Goal: Task Accomplishment & Management: Complete application form

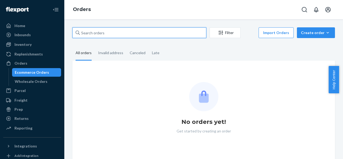
click at [148, 32] on input "text" at bounding box center [139, 32] width 134 height 11
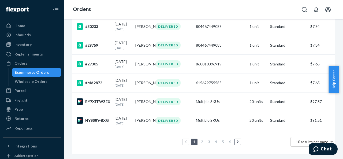
scroll to position [161, 0]
type input "[PERSON_NAME]"
click at [102, 110] on td "RY7XFFWZEX" at bounding box center [92, 101] width 40 height 19
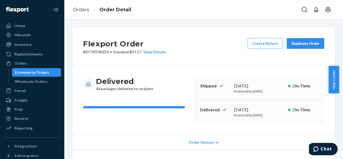
click at [296, 38] on button "Duplicate Order" at bounding box center [306, 43] width 38 height 11
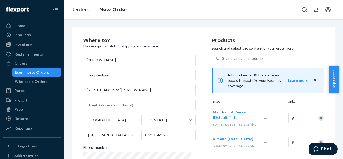
scroll to position [34, 0]
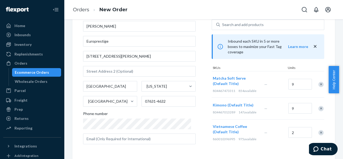
click at [319, 82] on div "Remove Item" at bounding box center [321, 84] width 5 height 5
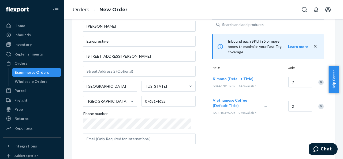
click at [319, 80] on div "Remove Item" at bounding box center [321, 82] width 5 height 5
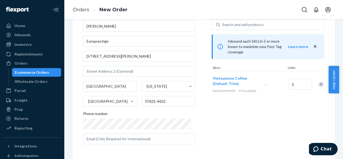
click at [319, 82] on div "Remove Item" at bounding box center [321, 84] width 5 height 5
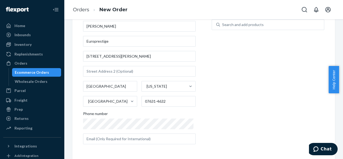
scroll to position [0, 0]
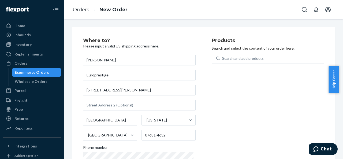
click at [212, 117] on div "Products Search and select the content of your order here. Search and add produ…" at bounding box center [268, 110] width 113 height 144
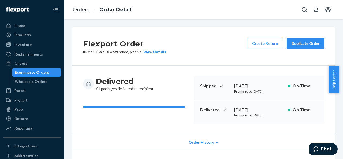
click at [299, 40] on button "Duplicate Order" at bounding box center [306, 43] width 38 height 11
click at [22, 62] on div "Orders" at bounding box center [20, 63] width 13 height 5
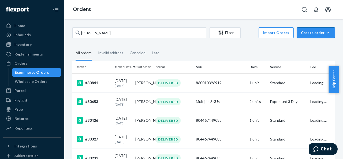
click at [307, 30] on div "Create order" at bounding box center [316, 32] width 30 height 5
click at [309, 44] on span "Ecommerce order" at bounding box center [319, 46] width 33 height 4
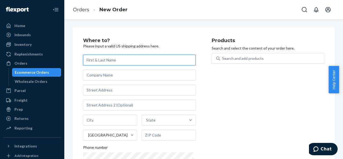
paste input "[PERSON_NAME]"
type input "[PERSON_NAME]"
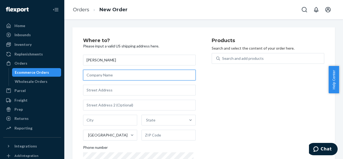
click at [133, 77] on input "text" at bounding box center [139, 75] width 113 height 11
paste input "Europrestige"
type input "Europrestige"
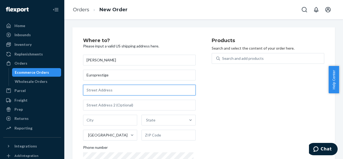
click at [101, 92] on input "text" at bounding box center [139, 90] width 113 height 11
paste input "[STREET_ADDRESS][PERSON_NAME]"
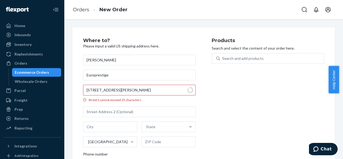
type input "[STREET_ADDRESS][PERSON_NAME]"
type input "[GEOGRAPHIC_DATA]"
type input "07631"
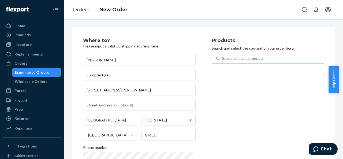
click at [241, 54] on div "Search and add products" at bounding box center [272, 59] width 104 height 10
click at [223, 56] on input "Search and add products" at bounding box center [222, 58] width 1 height 5
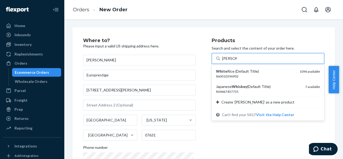
type input "white rice"
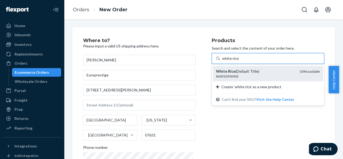
click at [243, 74] on div "860010396902" at bounding box center [255, 76] width 79 height 5
click at [239, 61] on input "white rice" at bounding box center [230, 58] width 17 height 5
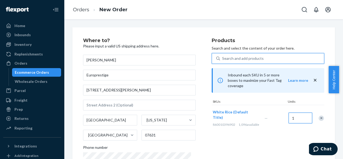
click at [300, 115] on input "1" at bounding box center [301, 118] width 24 height 11
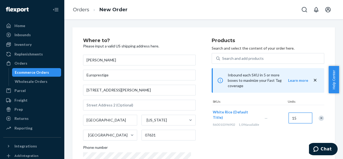
type input "15"
click at [271, 130] on div "Products Search and select the content of your order here. Search and add produ…" at bounding box center [268, 110] width 113 height 144
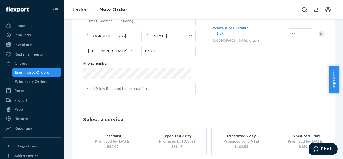
scroll to position [107, 0]
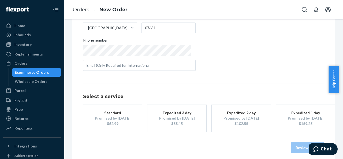
click at [119, 108] on button "Standard Promised by [DATE] $62.99" at bounding box center [112, 118] width 59 height 27
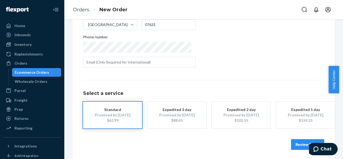
scroll to position [112, 0]
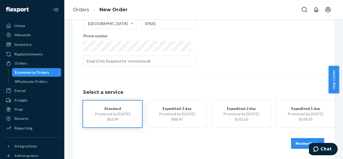
click at [298, 141] on button "Review Order" at bounding box center [307, 143] width 33 height 11
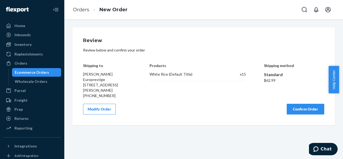
click at [316, 105] on button "Confirm Order" at bounding box center [306, 109] width 38 height 11
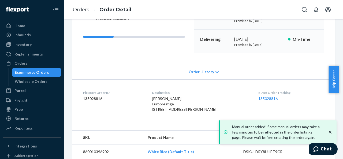
scroll to position [87, 0]
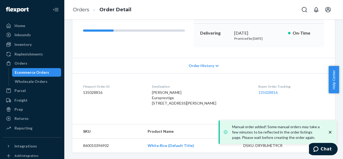
click at [260, 84] on div "Buyer Order Tracking 135028816" at bounding box center [292, 96] width 66 height 24
click at [260, 90] on link "135028816" at bounding box center [268, 92] width 19 height 5
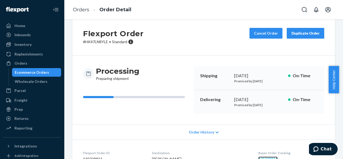
scroll to position [0, 0]
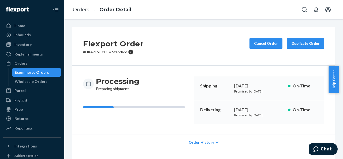
click at [294, 39] on button "Duplicate Order" at bounding box center [306, 43] width 38 height 11
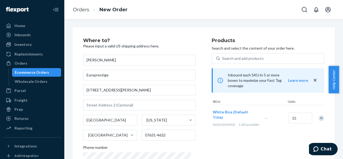
click at [319, 116] on div "Remove Item" at bounding box center [321, 118] width 5 height 5
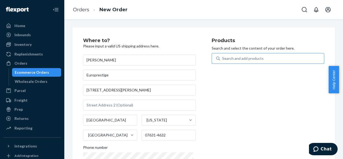
click at [222, 56] on div "Search and add products" at bounding box center [243, 58] width 42 height 5
click at [222, 56] on input "Search and add products" at bounding box center [222, 58] width 1 height 5
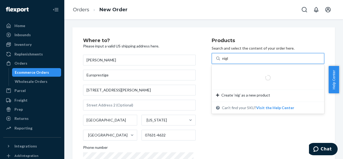
type input "night"
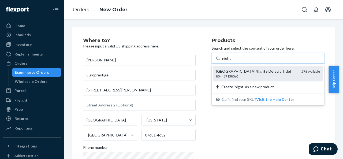
click at [234, 68] on div "Tokyo Nights (Default Title) 804467158065 278 available" at bounding box center [268, 73] width 111 height 15
click at [232, 61] on input "night" at bounding box center [226, 58] width 9 height 5
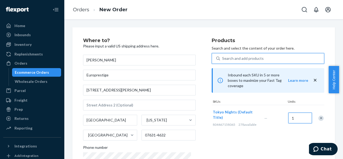
click at [295, 113] on input "1" at bounding box center [301, 118] width 24 height 11
type input "3"
click at [258, 60] on div "Search and add products" at bounding box center [243, 58] width 42 height 5
click at [223, 60] on input "Search and add products" at bounding box center [222, 58] width 1 height 5
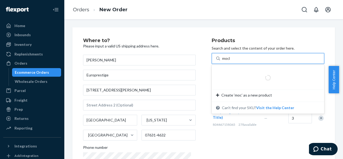
type input "mochi"
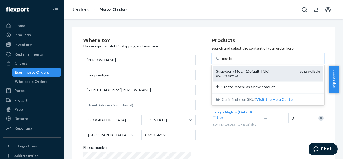
click at [248, 76] on div "804467497362" at bounding box center [255, 76] width 79 height 5
click at [233, 61] on input "mochi" at bounding box center [227, 58] width 10 height 5
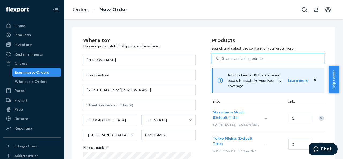
click at [252, 58] on div "Search and add products" at bounding box center [243, 58] width 42 height 5
click at [223, 58] on input "0 results available. Select is focused ,type to refine list, press Down to open…" at bounding box center [222, 58] width 1 height 5
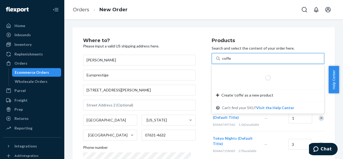
type input "coffee"
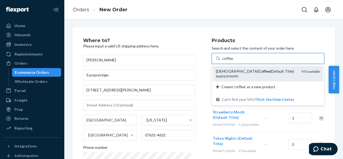
click at [249, 69] on div "Vietnamese Coffee (Default Title)" at bounding box center [256, 71] width 81 height 5
click at [233, 61] on input "coffee" at bounding box center [227, 58] width 11 height 5
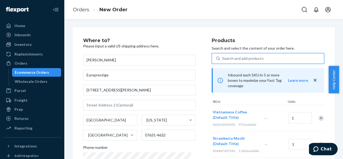
click at [251, 55] on div "Search and add products" at bounding box center [272, 59] width 104 height 10
click at [223, 56] on input "0 results available. Use Up and Down to choose options, press Enter to select t…" at bounding box center [222, 58] width 1 height 5
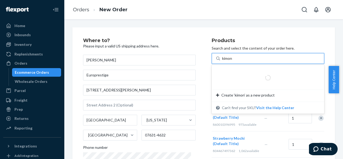
type input "kimono"
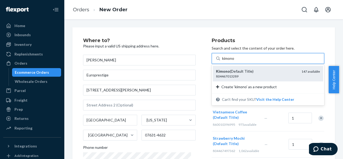
click at [249, 68] on div "Kimono (Default Title) 804467013289 147 available" at bounding box center [268, 73] width 111 height 15
click at [235, 61] on input "kimono" at bounding box center [228, 58] width 13 height 5
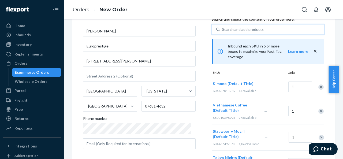
scroll to position [54, 0]
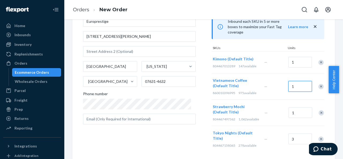
click at [290, 82] on input "1" at bounding box center [301, 86] width 24 height 11
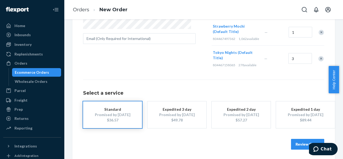
type input "3"
click at [304, 141] on button "Review Order" at bounding box center [307, 144] width 33 height 11
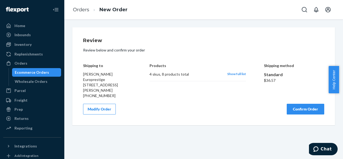
scroll to position [0, 0]
click at [232, 72] on span "Show full list" at bounding box center [237, 74] width 19 height 4
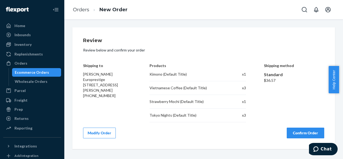
click at [301, 135] on button "Confirm Order" at bounding box center [306, 133] width 38 height 11
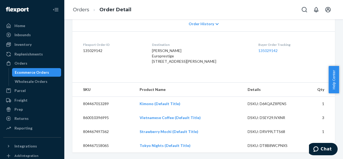
scroll to position [75, 0]
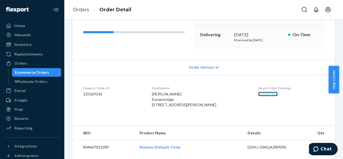
click at [265, 95] on link "135029142" at bounding box center [268, 94] width 19 height 5
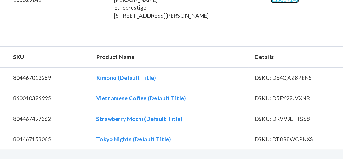
scroll to position [0, 0]
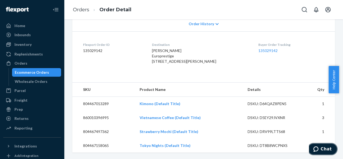
drag, startPoint x: 336, startPoint y: 148, endPoint x: 633, endPoint y: 276, distance: 323.4
click html "Chat"
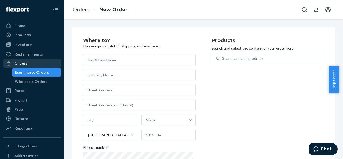
click at [34, 61] on div "Orders" at bounding box center [32, 64] width 57 height 8
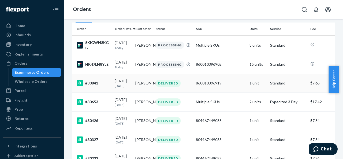
scroll to position [27, 0]
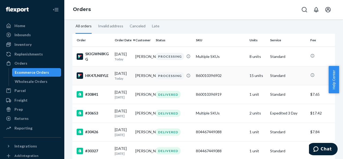
click at [106, 78] on div "HK47LN8YLE" at bounding box center [94, 75] width 34 height 6
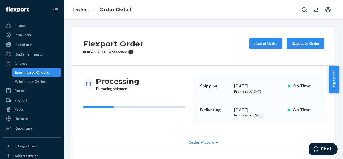
drag, startPoint x: 202, startPoint y: 62, endPoint x: 181, endPoint y: 65, distance: 22.0
click at [181, 65] on div "Flexport Order # HK47LN8YLE • Standard Cancel Order Duplicate Order Processing …" at bounding box center [203, 128] width 263 height 202
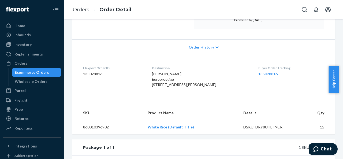
scroll to position [104, 0]
